Goal: Transaction & Acquisition: Purchase product/service

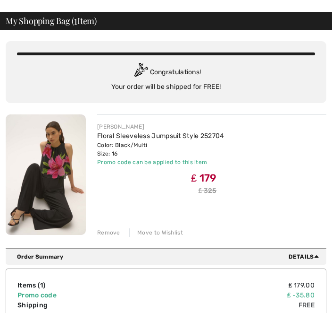
click at [57, 165] on img at bounding box center [46, 174] width 80 height 120
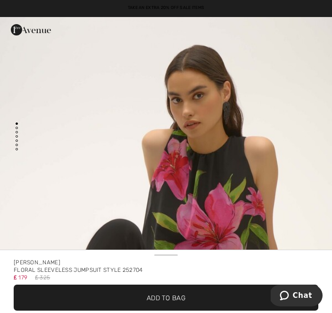
click at [306, 80] on img "1 / 6" at bounding box center [166, 266] width 332 height 498
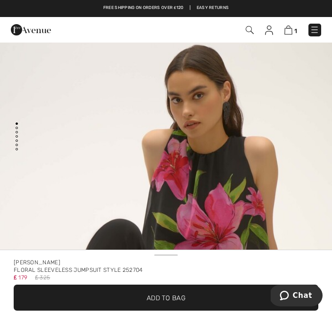
click at [290, 30] on img at bounding box center [289, 29] width 8 height 9
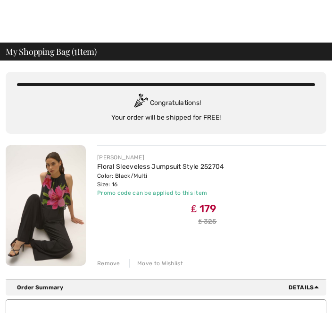
checkbox input "true"
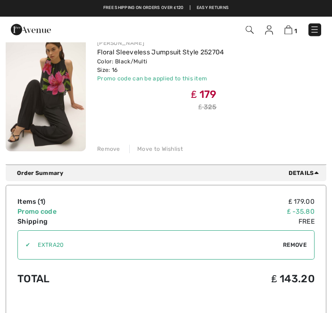
scroll to position [113, 0]
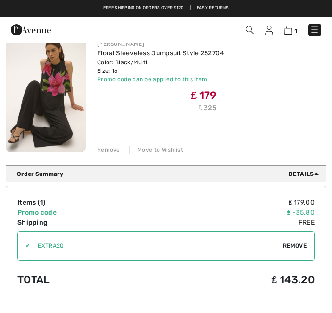
click at [56, 99] on img at bounding box center [46, 92] width 80 height 120
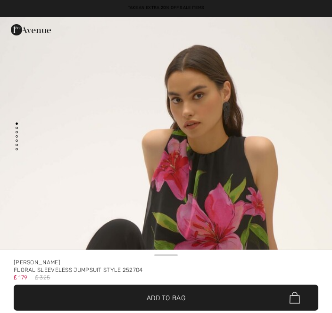
checkbox input "true"
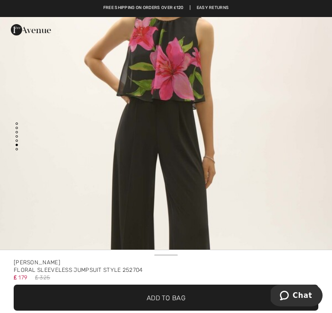
scroll to position [2642, 0]
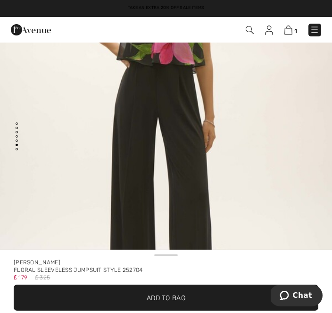
click at [297, 25] on link "1" at bounding box center [291, 30] width 13 height 10
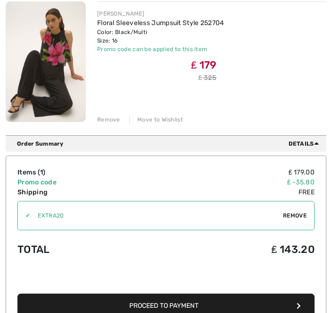
click at [212, 306] on button "Proceed to Payment" at bounding box center [165, 305] width 297 height 24
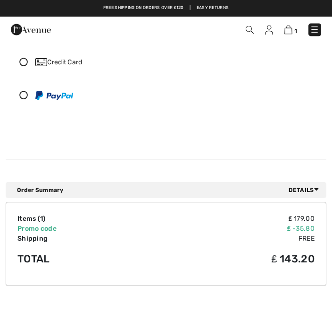
scroll to position [168, 0]
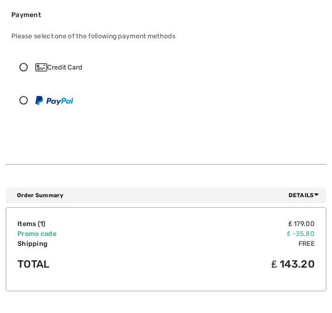
click at [26, 65] on icon at bounding box center [24, 67] width 24 height 8
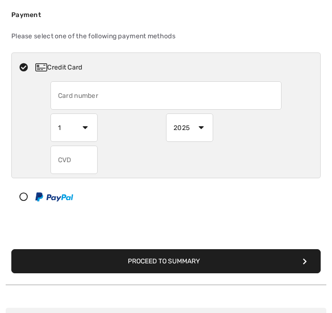
click at [221, 100] on input "text" at bounding box center [167, 95] width 232 height 28
click at [88, 91] on input "text" at bounding box center [167, 95] width 232 height 28
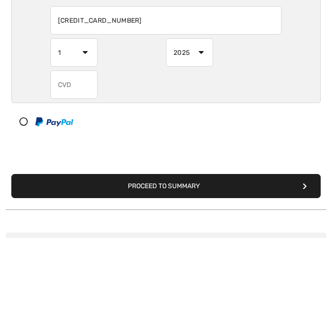
type input "5187913511384594"
click at [91, 113] on select "1 2 3 4 5 6 7 8 9 10 11 12" at bounding box center [74, 127] width 47 height 28
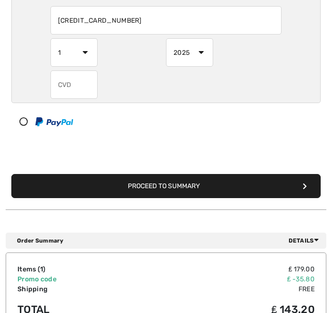
select select "3"
click at [213, 53] on select "2025 2026 2027 2028 2029 2030 2031 2032 2033 2034 2035" at bounding box center [189, 52] width 47 height 28
select select "2027"
click at [84, 82] on input "text" at bounding box center [74, 84] width 47 height 28
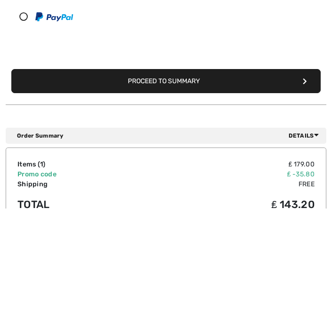
type input "517"
click at [234, 174] on button "Proceed to Summary" at bounding box center [166, 186] width 310 height 24
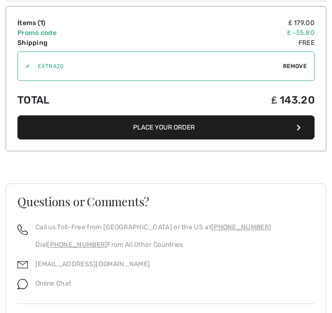
scroll to position [862, 0]
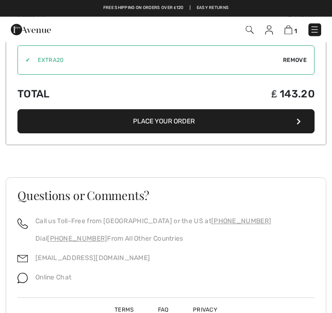
click at [202, 117] on button "Place Your Order" at bounding box center [165, 122] width 297 height 24
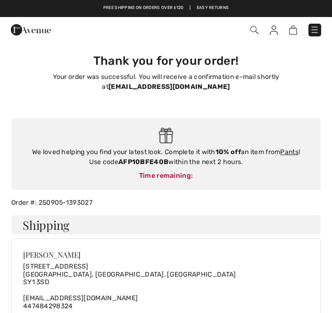
checkbox input "true"
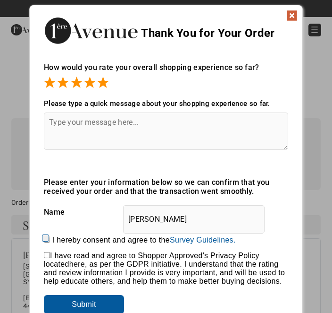
click at [294, 11] on img at bounding box center [292, 15] width 11 height 11
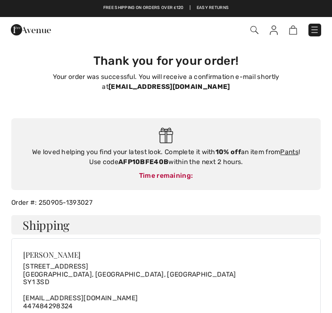
click at [257, 156] on div "We loved helping you find your latest look. Complete it with 10% off an item fr…" at bounding box center [166, 157] width 291 height 20
click at [299, 149] on link "Pants" at bounding box center [289, 152] width 18 height 8
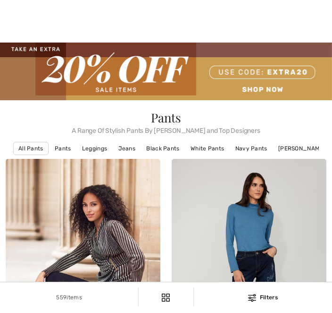
scroll to position [359, 0]
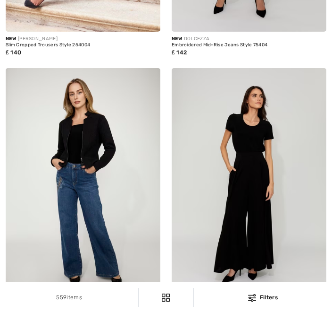
checkbox input "true"
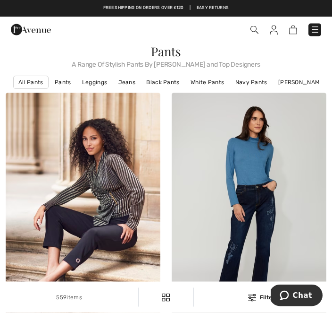
scroll to position [0, 0]
